Goal: Information Seeking & Learning: Learn about a topic

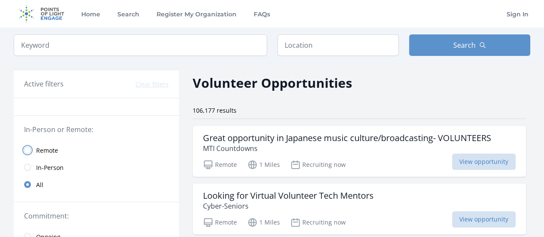
click at [29, 149] on input "radio" at bounding box center [27, 150] width 7 height 7
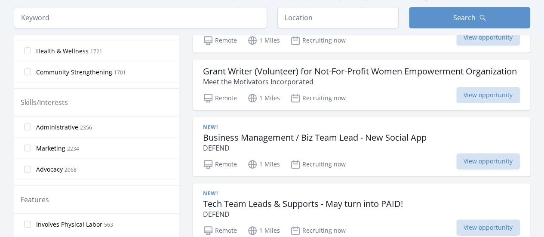
scroll to position [308, 0]
click at [308, 142] on h3 "Business Management / Biz Team Lead - New Social App" at bounding box center [315, 137] width 224 height 10
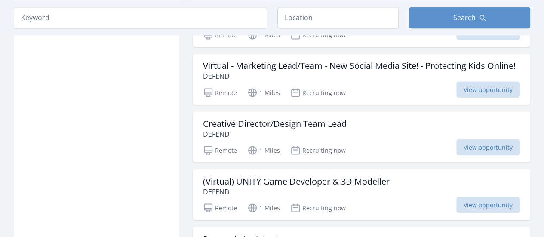
scroll to position [735, 0]
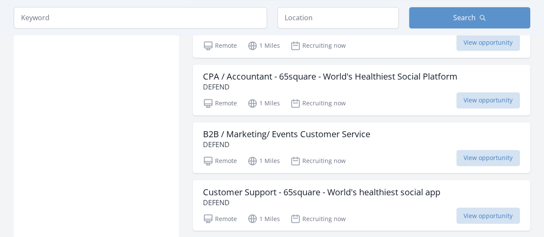
scroll to position [2280, 0]
click at [292, 81] on h3 "CPA / Accountant - 65square - World's Healthiest Social Platform" at bounding box center [330, 76] width 255 height 10
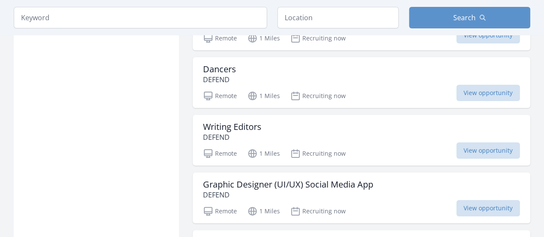
scroll to position [3269, 0]
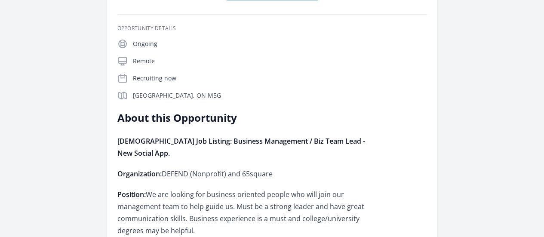
scroll to position [173, 0]
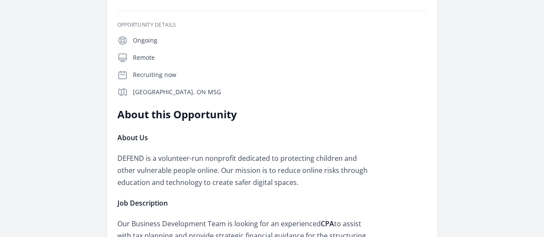
scroll to position [178, 0]
